Goal: Information Seeking & Learning: Learn about a topic

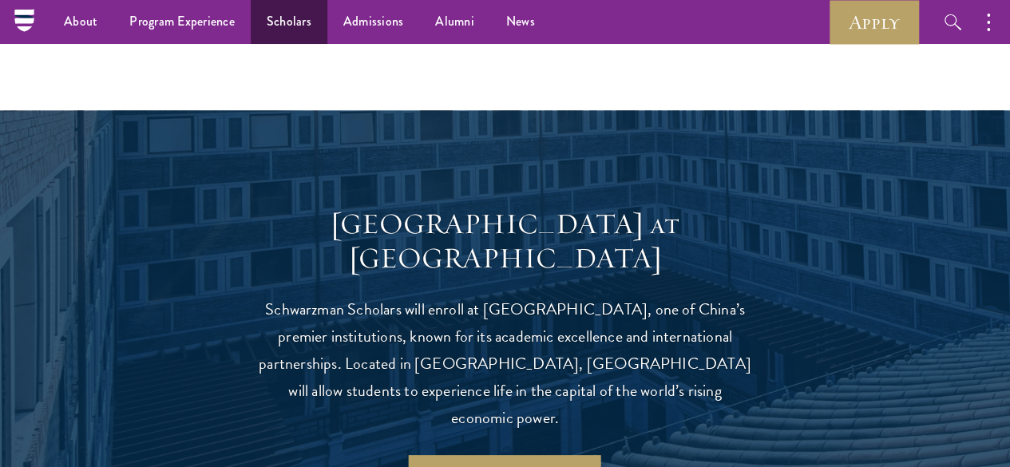
scroll to position [1277, 0]
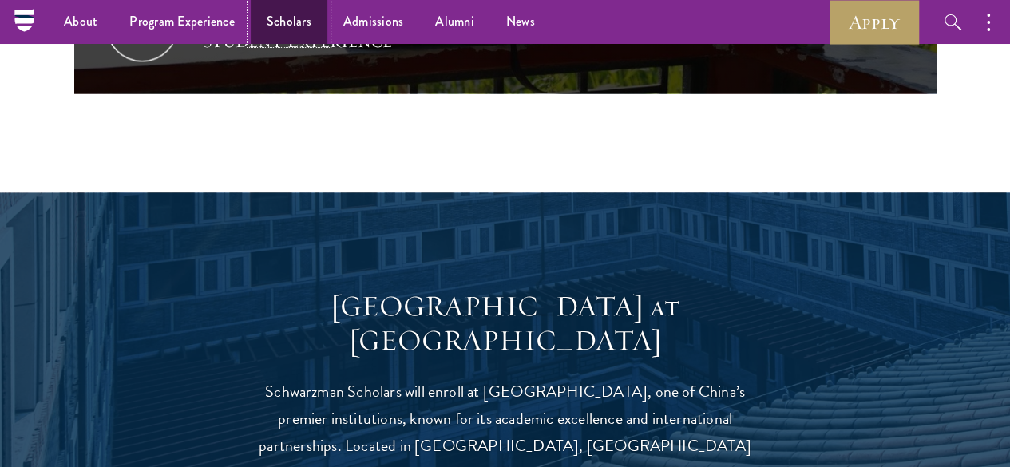
click at [278, 10] on link "Scholars" at bounding box center [289, 22] width 77 height 44
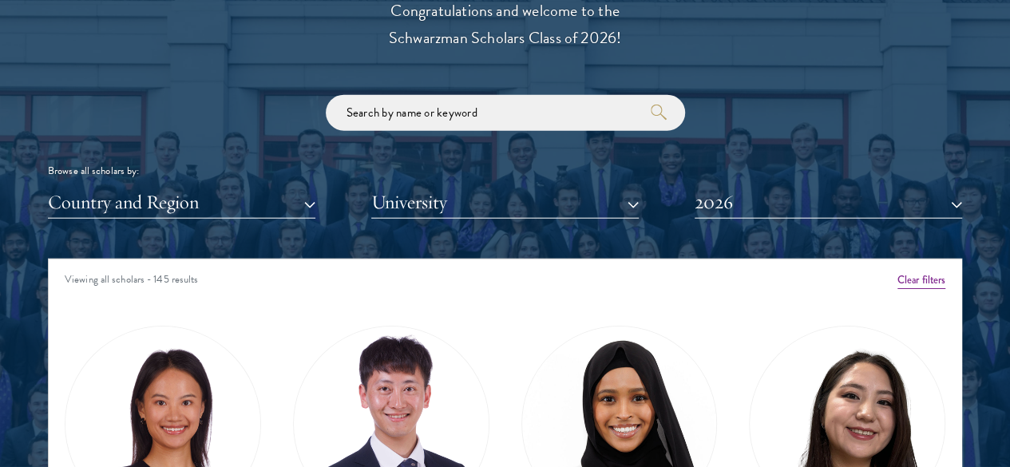
scroll to position [1836, 0]
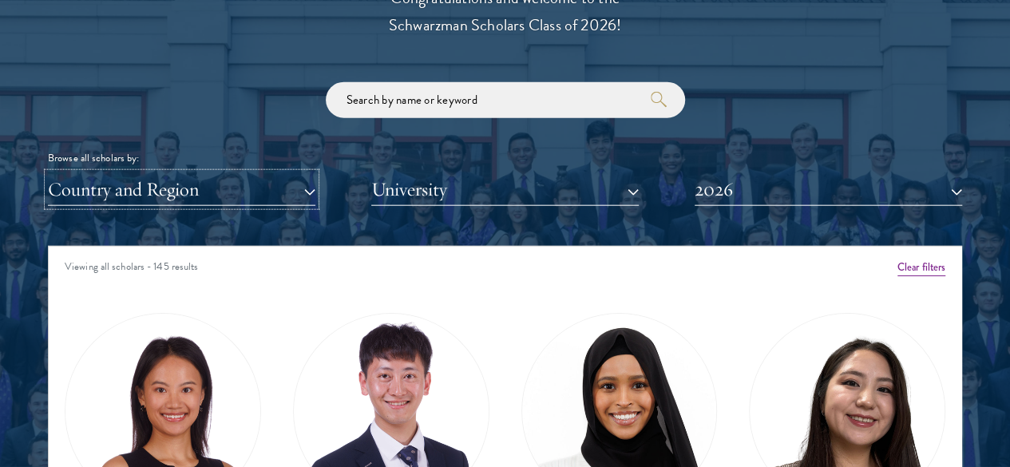
click at [270, 173] on button "Country and Region" at bounding box center [181, 189] width 267 height 33
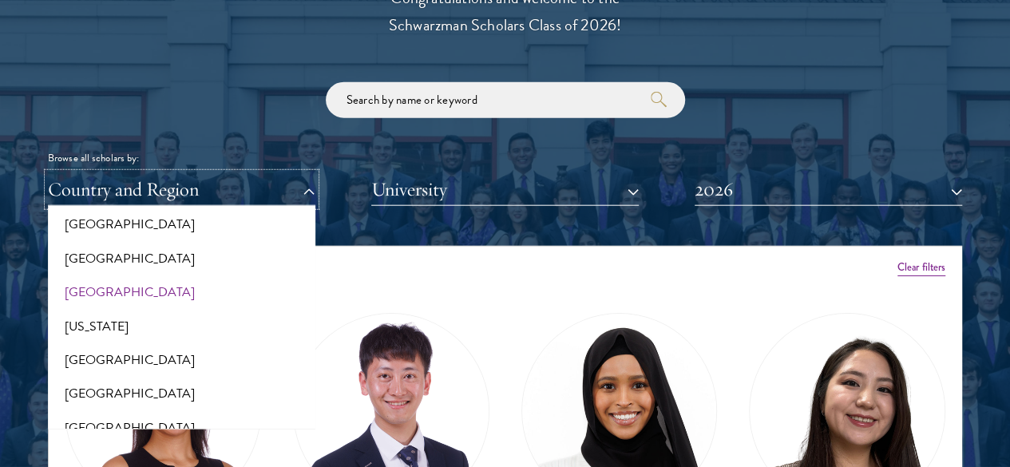
scroll to position [798, 0]
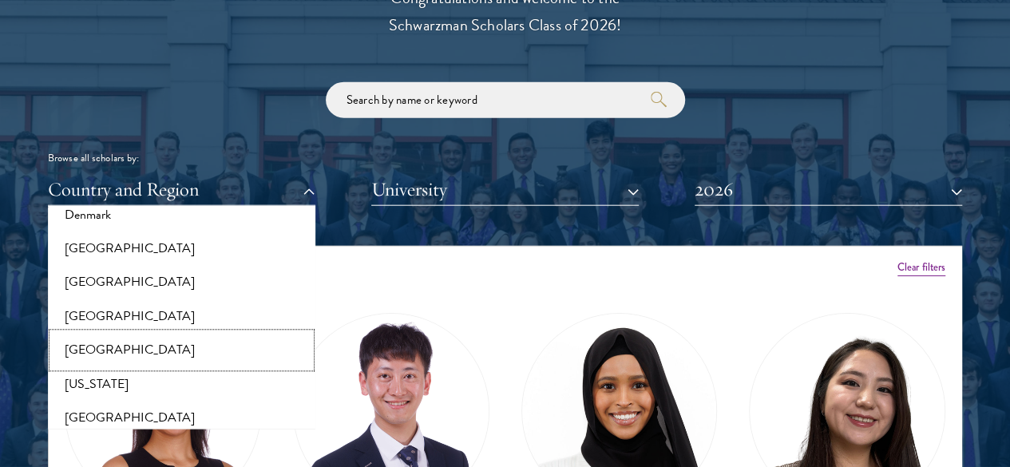
click at [121, 334] on button "[GEOGRAPHIC_DATA]" at bounding box center [182, 351] width 258 height 34
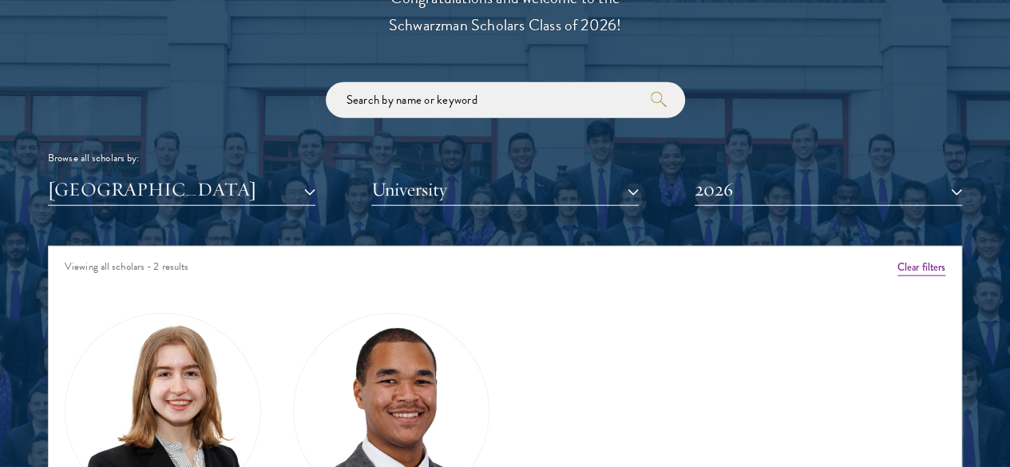
click at [678, 173] on div "[GEOGRAPHIC_DATA] All Countries and Regions [GEOGRAPHIC_DATA] [GEOGRAPHIC_DATA]…" at bounding box center [505, 189] width 914 height 33
click at [743, 173] on button "2026" at bounding box center [827, 189] width 267 height 33
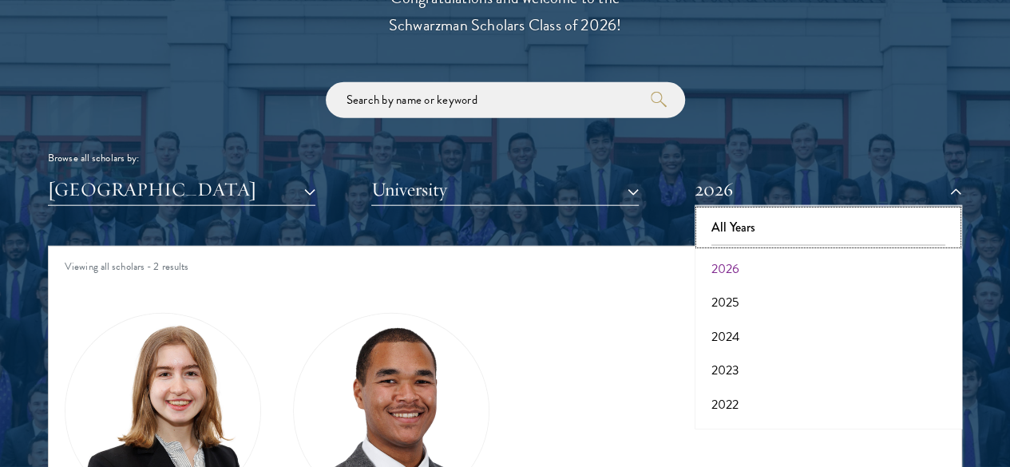
click at [761, 211] on button "All Years" at bounding box center [828, 228] width 258 height 34
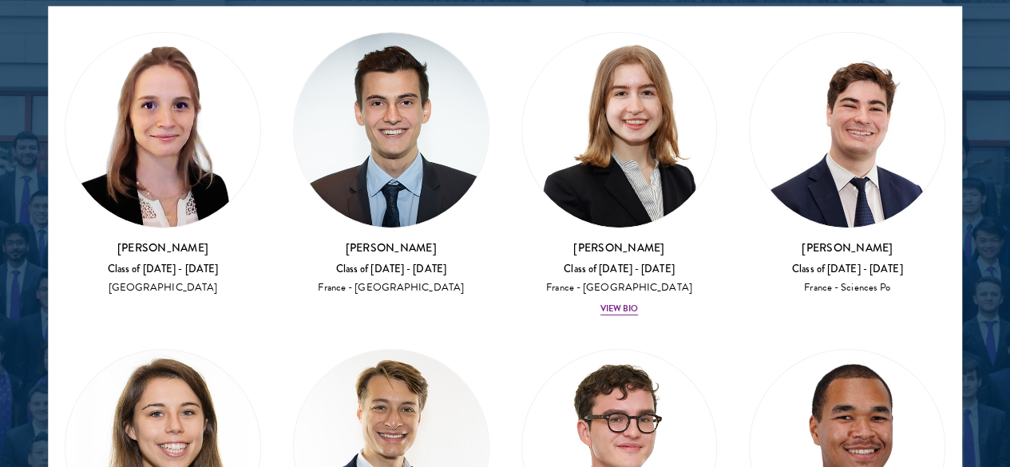
scroll to position [17, 0]
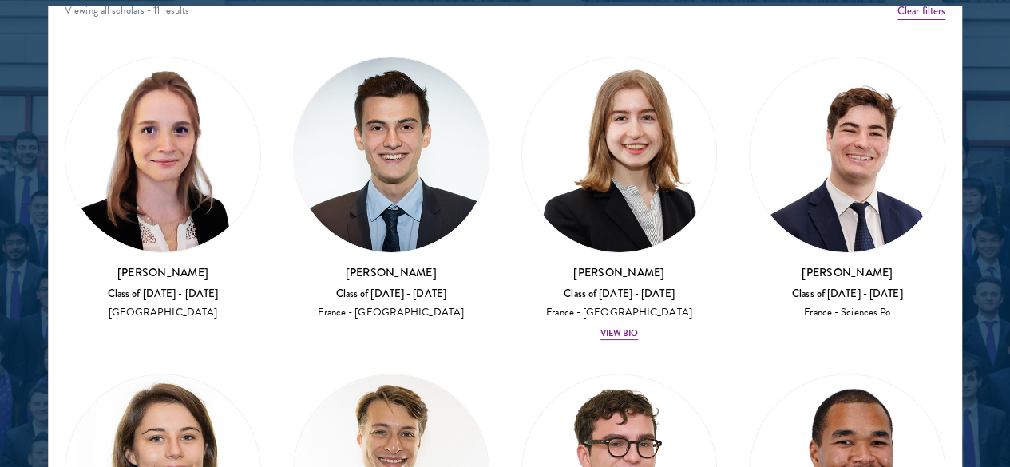
drag, startPoint x: 622, startPoint y: 154, endPoint x: 686, endPoint y: 173, distance: 67.4
click at [749, 264] on h3 "[PERSON_NAME]" at bounding box center [847, 272] width 196 height 16
copy h3 "oao [PERSON_NAME]"
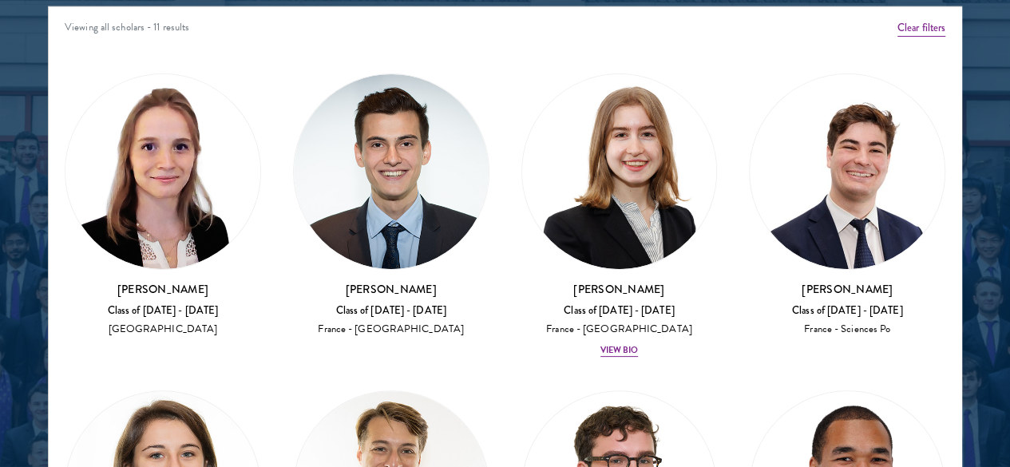
click at [972, 180] on div at bounding box center [505, 88] width 1010 height 986
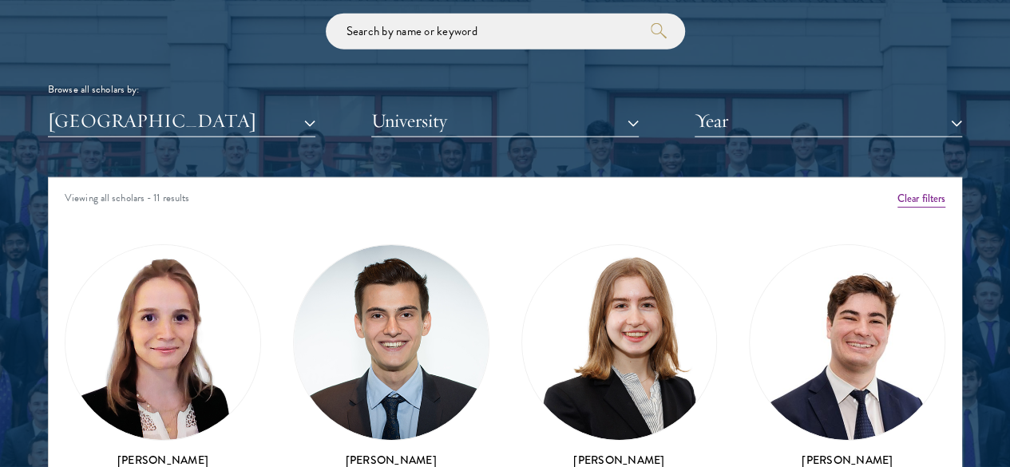
scroll to position [1836, 0]
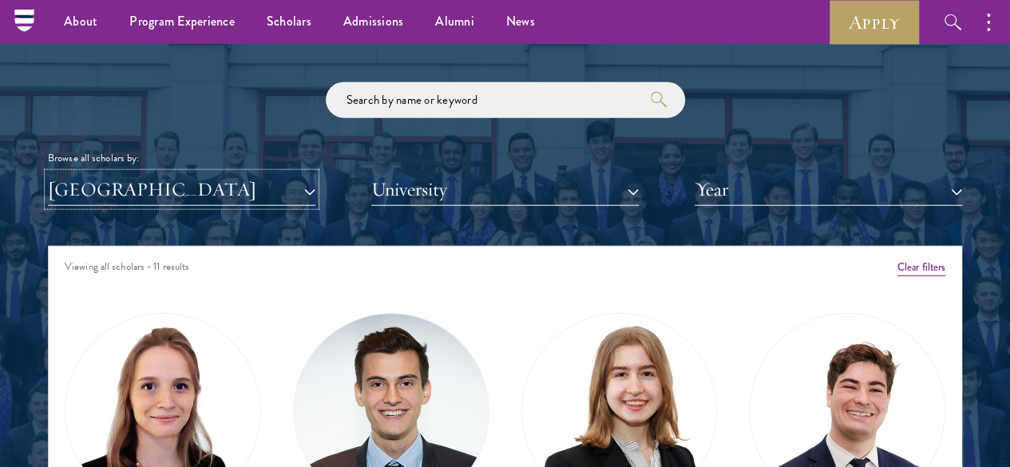
click at [240, 173] on button "[GEOGRAPHIC_DATA]" at bounding box center [181, 189] width 267 height 33
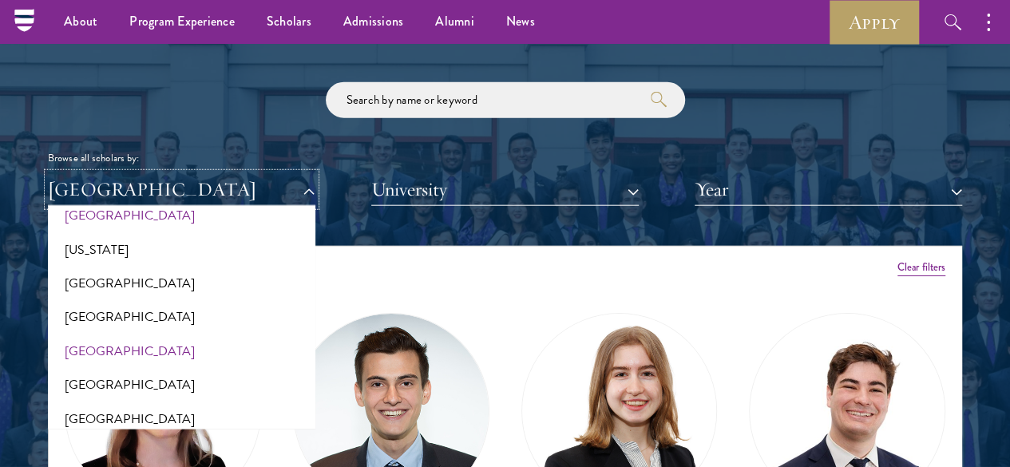
scroll to position [958, 0]
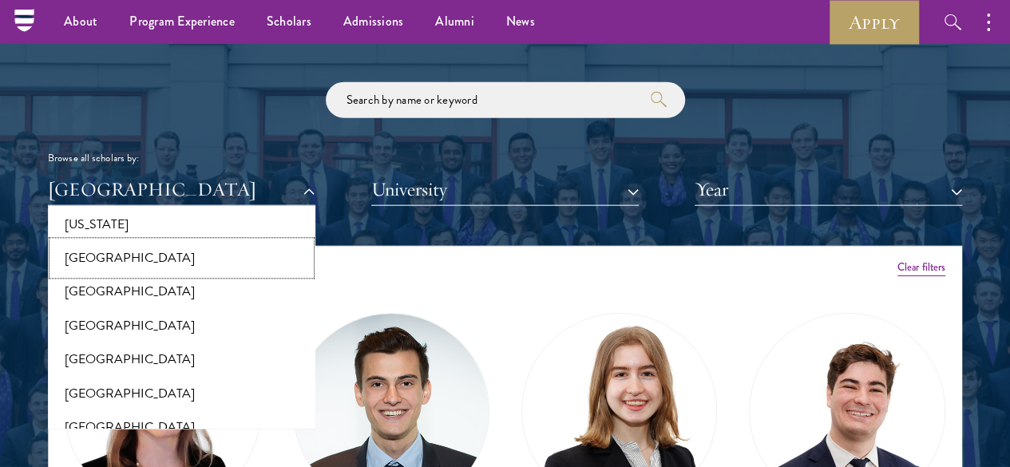
click at [128, 242] on button "[GEOGRAPHIC_DATA]" at bounding box center [182, 259] width 258 height 34
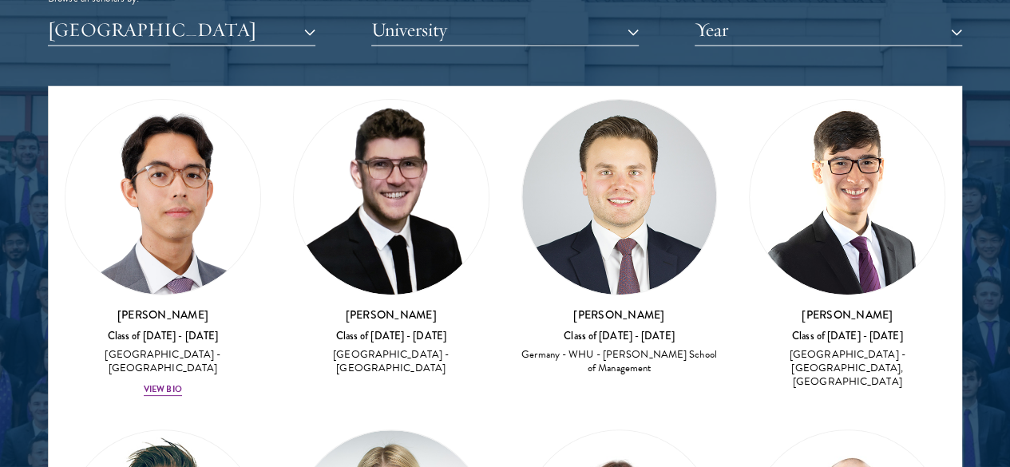
scroll to position [80, 0]
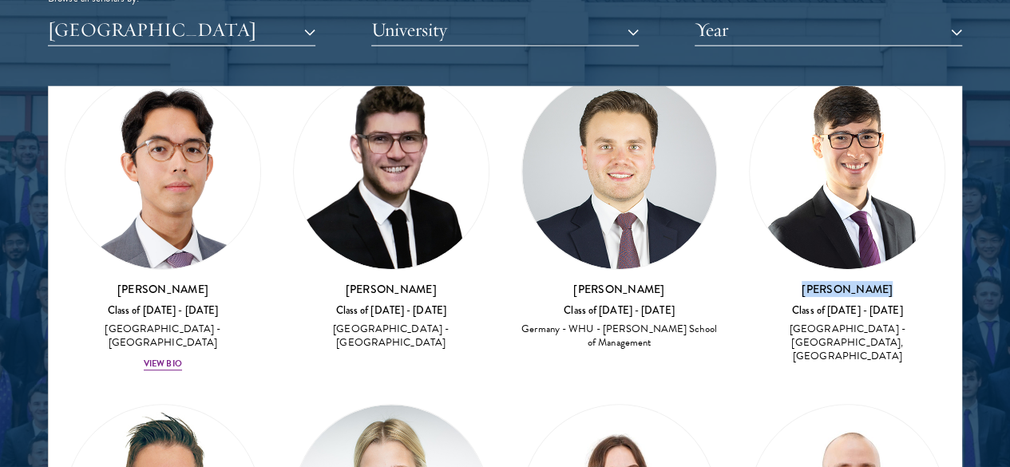
drag, startPoint x: 611, startPoint y: 176, endPoint x: 696, endPoint y: 176, distance: 84.6
click at [749, 281] on h3 "[PERSON_NAME]" at bounding box center [847, 289] width 196 height 16
copy h3 "[PERSON_NAME]"
